Goal: Transaction & Acquisition: Download file/media

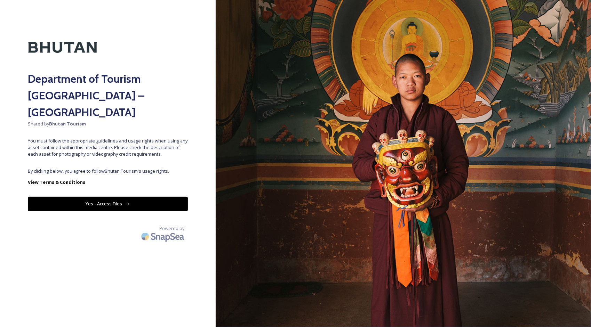
click at [98, 197] on button "Yes - Access Files" at bounding box center [108, 204] width 160 height 14
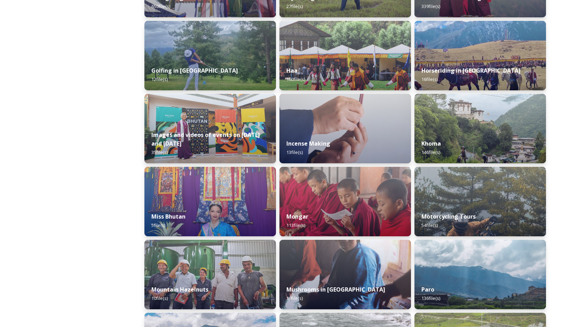
scroll to position [487, 0]
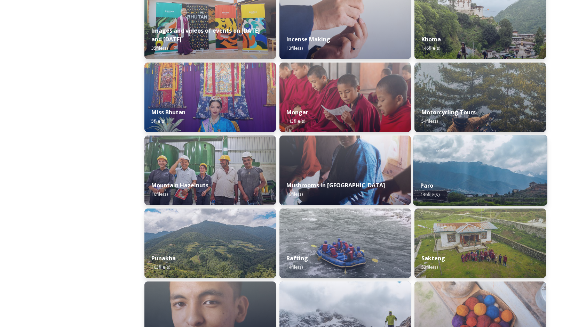
click at [527, 157] on img at bounding box center [480, 170] width 134 height 71
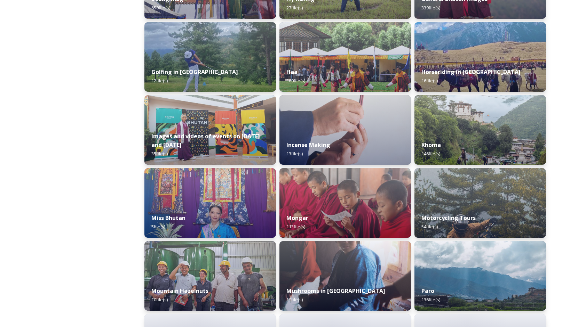
scroll to position [383, 0]
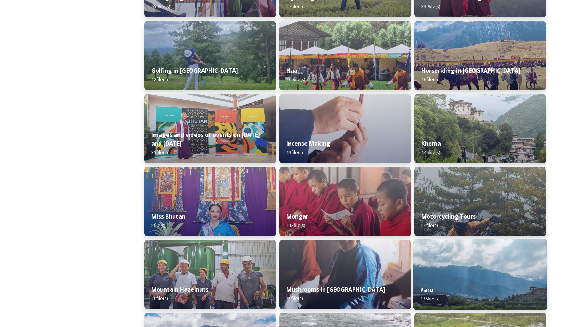
click at [478, 255] on img at bounding box center [480, 274] width 134 height 71
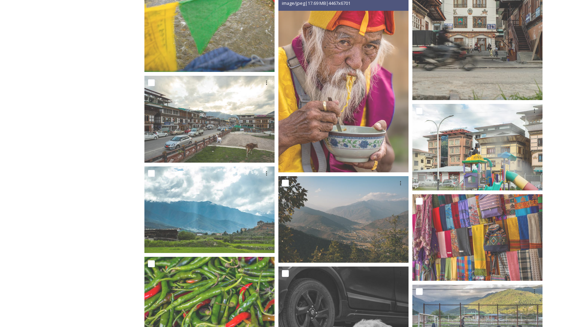
scroll to position [4626, 0]
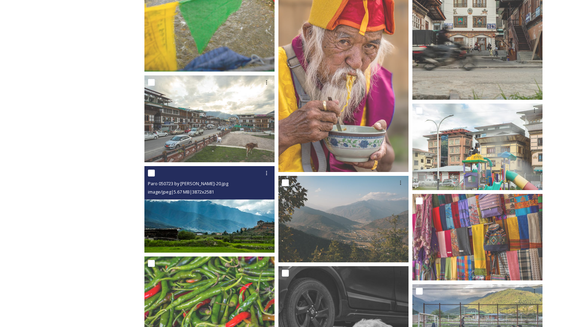
click at [230, 212] on img at bounding box center [209, 209] width 130 height 87
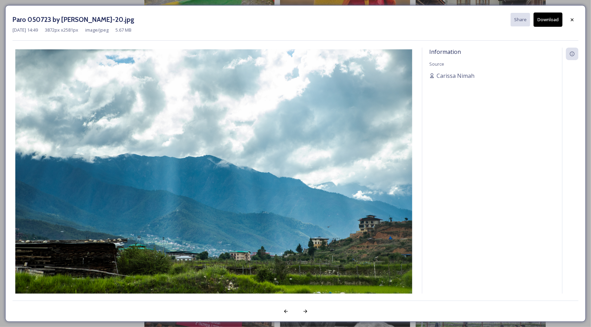
click at [546, 19] on button "Download" at bounding box center [548, 20] width 29 height 14
click at [571, 19] on icon at bounding box center [572, 20] width 6 height 6
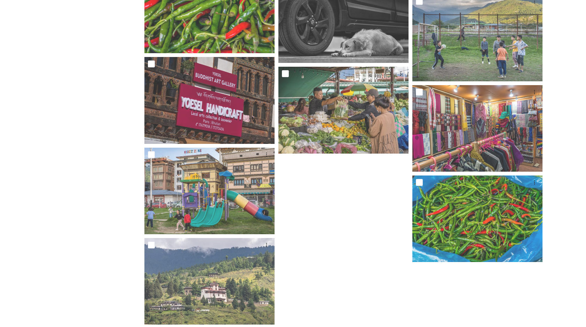
scroll to position [4929, 0]
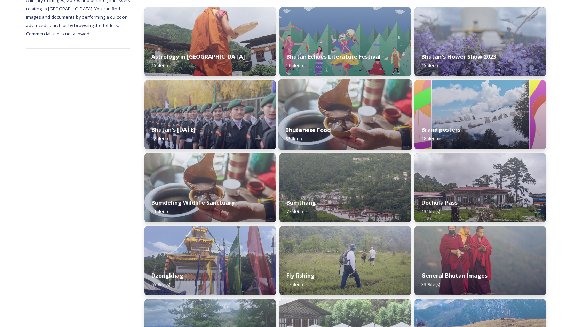
scroll to position [243, 0]
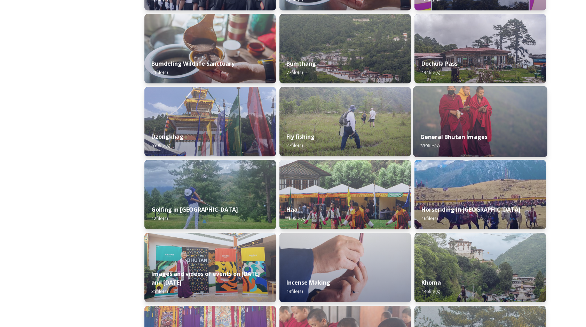
click at [475, 120] on img at bounding box center [480, 121] width 134 height 71
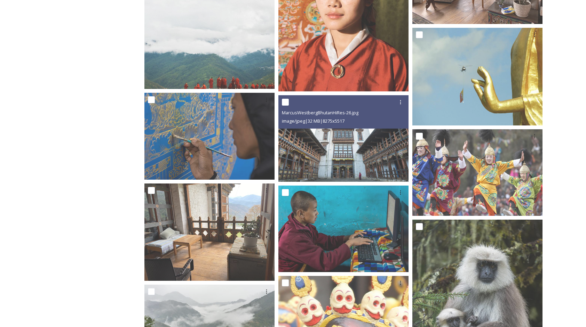
scroll to position [522, 0]
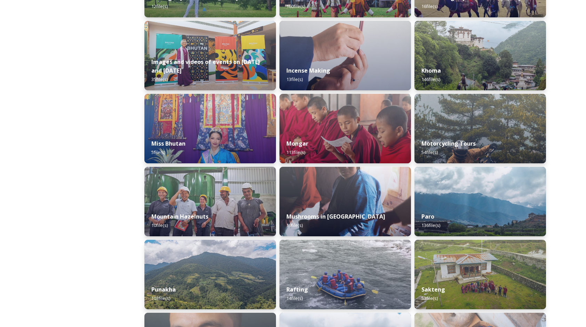
scroll to position [599, 0]
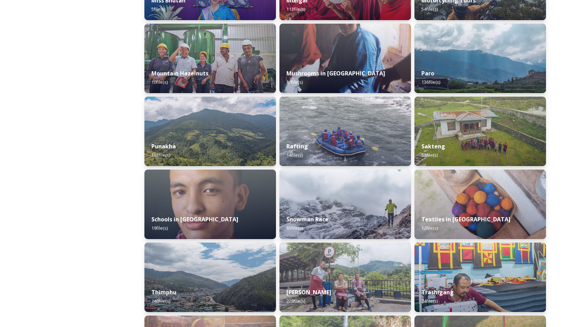
click at [374, 194] on img at bounding box center [344, 205] width 131 height 70
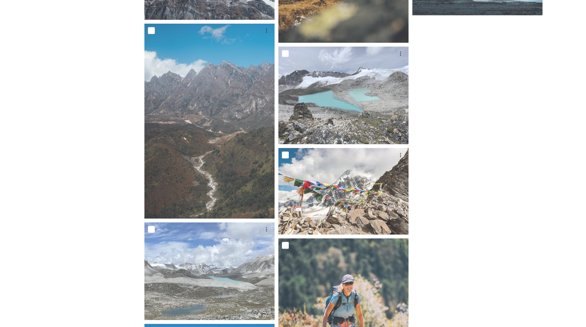
scroll to position [2659, 0]
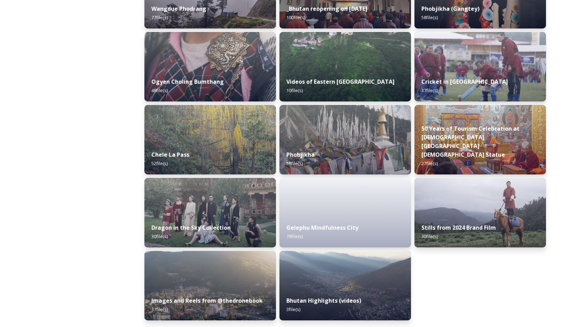
scroll to position [1102, 0]
click at [361, 280] on img at bounding box center [345, 285] width 134 height 71
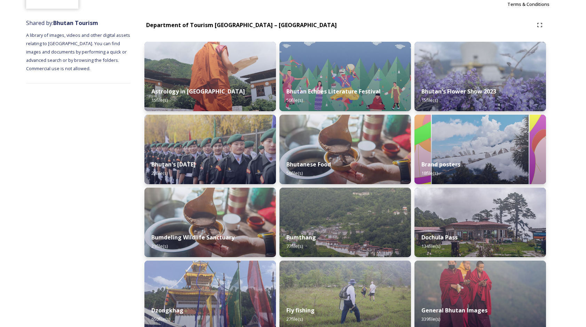
scroll to position [209, 0]
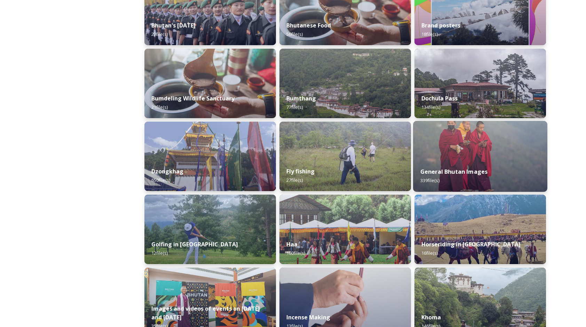
click at [452, 176] on div "General Bhutan Images 339 file(s)" at bounding box center [480, 176] width 134 height 32
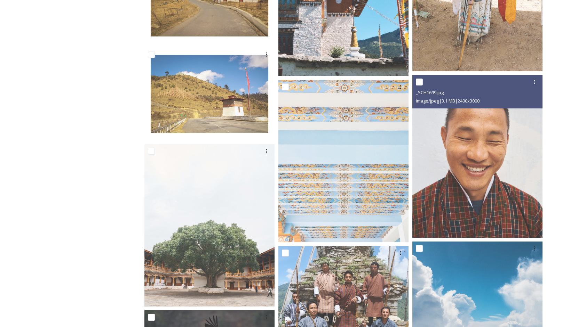
scroll to position [2539, 0]
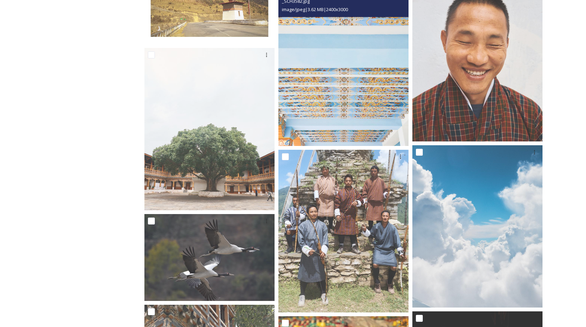
click at [334, 84] on img at bounding box center [343, 65] width 130 height 163
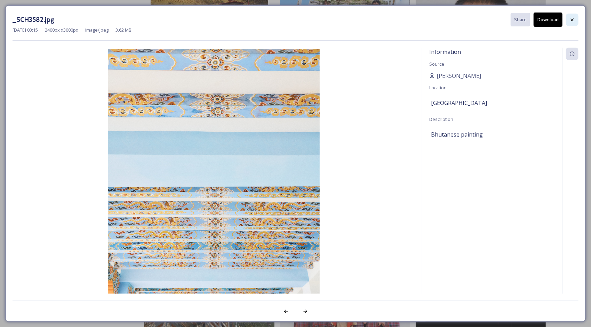
click at [572, 18] on icon at bounding box center [572, 20] width 6 height 6
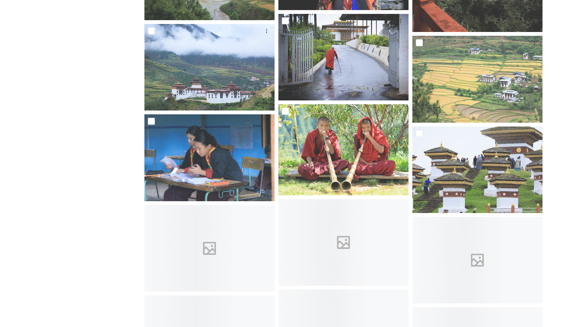
scroll to position [8836, 0]
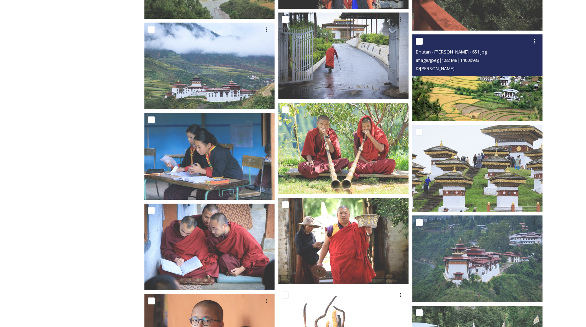
click at [472, 88] on img at bounding box center [477, 77] width 130 height 87
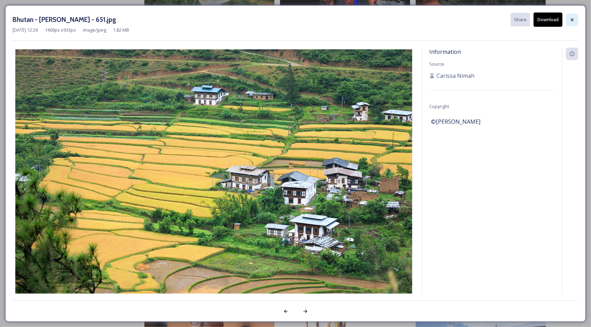
click at [571, 18] on icon at bounding box center [572, 19] width 3 height 3
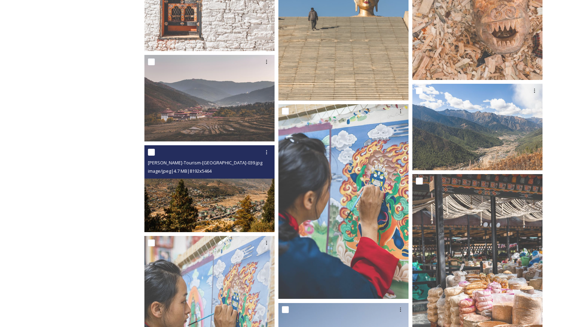
scroll to position [11340, 0]
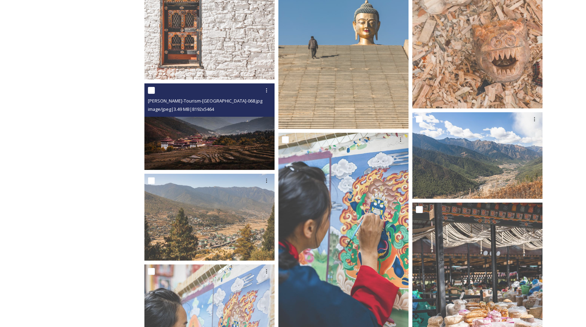
click at [227, 135] on img at bounding box center [209, 126] width 130 height 87
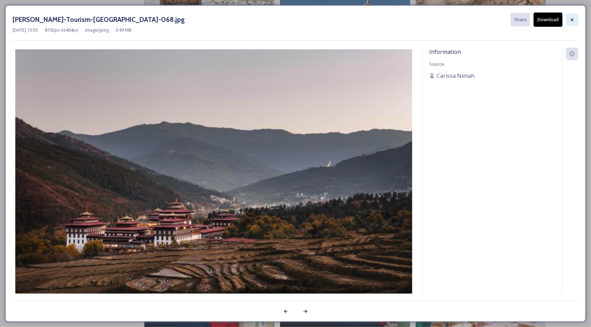
click at [573, 20] on icon at bounding box center [572, 19] width 3 height 3
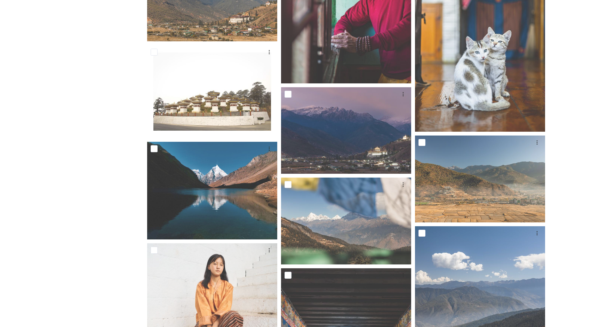
scroll to position [13879, 0]
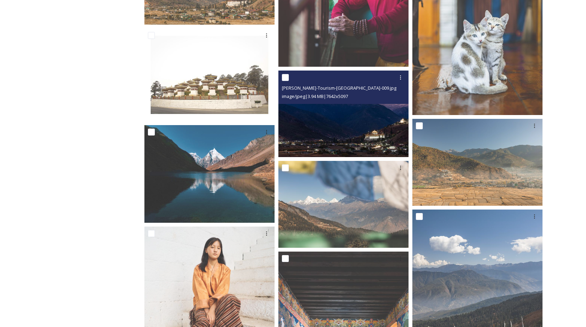
click at [362, 133] on img at bounding box center [343, 114] width 130 height 87
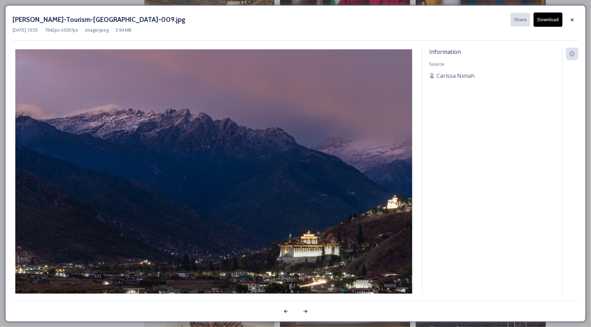
click at [549, 22] on button "Download" at bounding box center [548, 20] width 29 height 14
click at [570, 20] on icon at bounding box center [572, 20] width 6 height 6
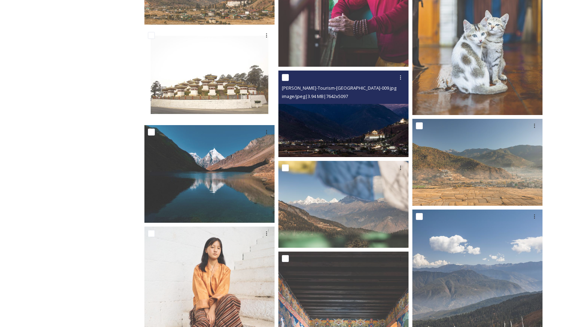
click at [372, 120] on img at bounding box center [343, 114] width 130 height 87
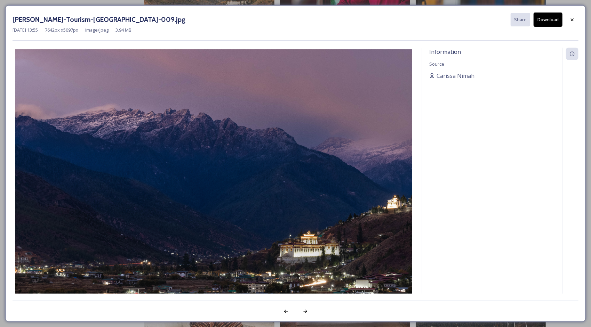
click at [551, 18] on button "Download" at bounding box center [548, 20] width 29 height 14
